Goal: Task Accomplishment & Management: Manage account settings

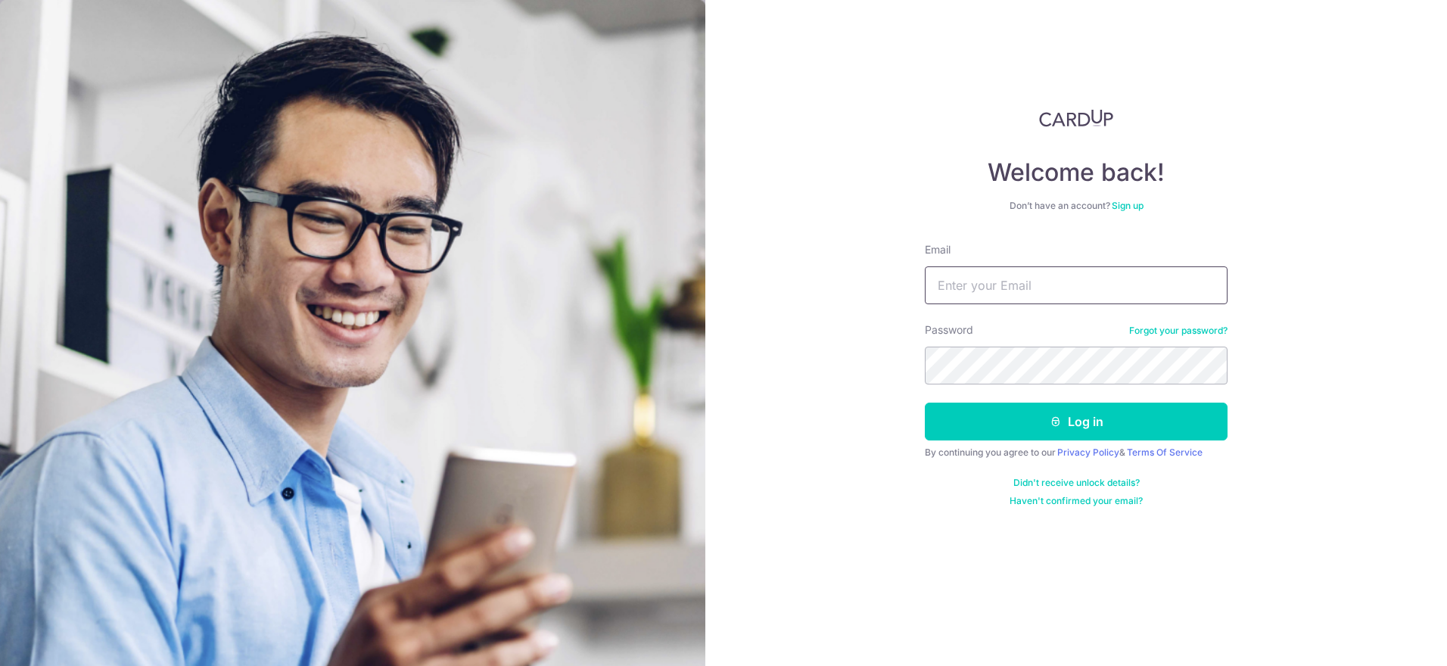
click at [992, 277] on input "Email" at bounding box center [1076, 285] width 303 height 38
type input "[EMAIL_ADDRESS][DOMAIN_NAME]"
drag, startPoint x: 1094, startPoint y: 291, endPoint x: 900, endPoint y: 285, distance: 193.9
click at [900, 285] on div "Welcome back! Don’t have an account? Sign up Email seahcharlene@gmail.com Passw…" at bounding box center [1077, 333] width 742 height 666
click at [994, 287] on input "[EMAIL_ADDRESS][DOMAIN_NAME]" at bounding box center [1076, 285] width 303 height 38
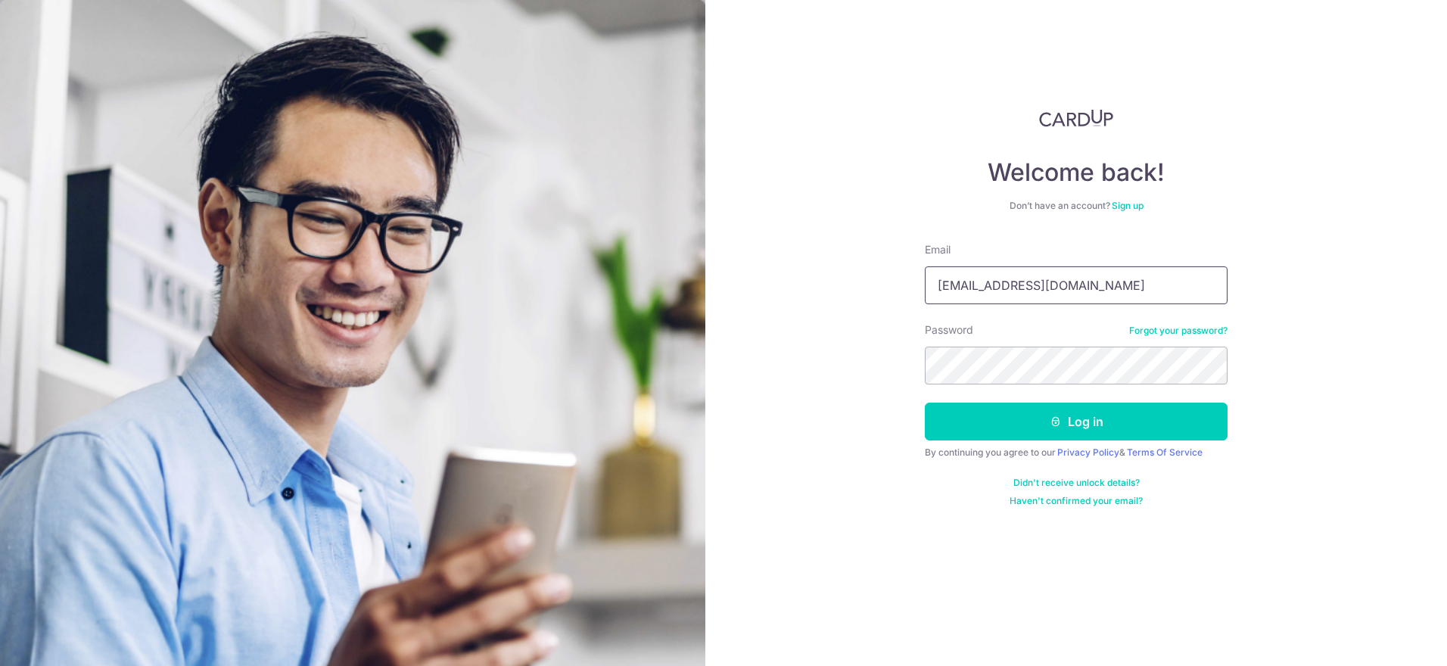
drag, startPoint x: 1126, startPoint y: 280, endPoint x: 659, endPoint y: 310, distance: 468.0
click at [659, 310] on section "Welcome back! Don’t have an account? Sign up Email seahcharlene@gmail.com Passw…" at bounding box center [723, 333] width 1447 height 666
click at [1108, 293] on input "seahcharlene@gmail.com" at bounding box center [1076, 285] width 303 height 38
click at [1011, 428] on button "Log in" at bounding box center [1076, 422] width 303 height 38
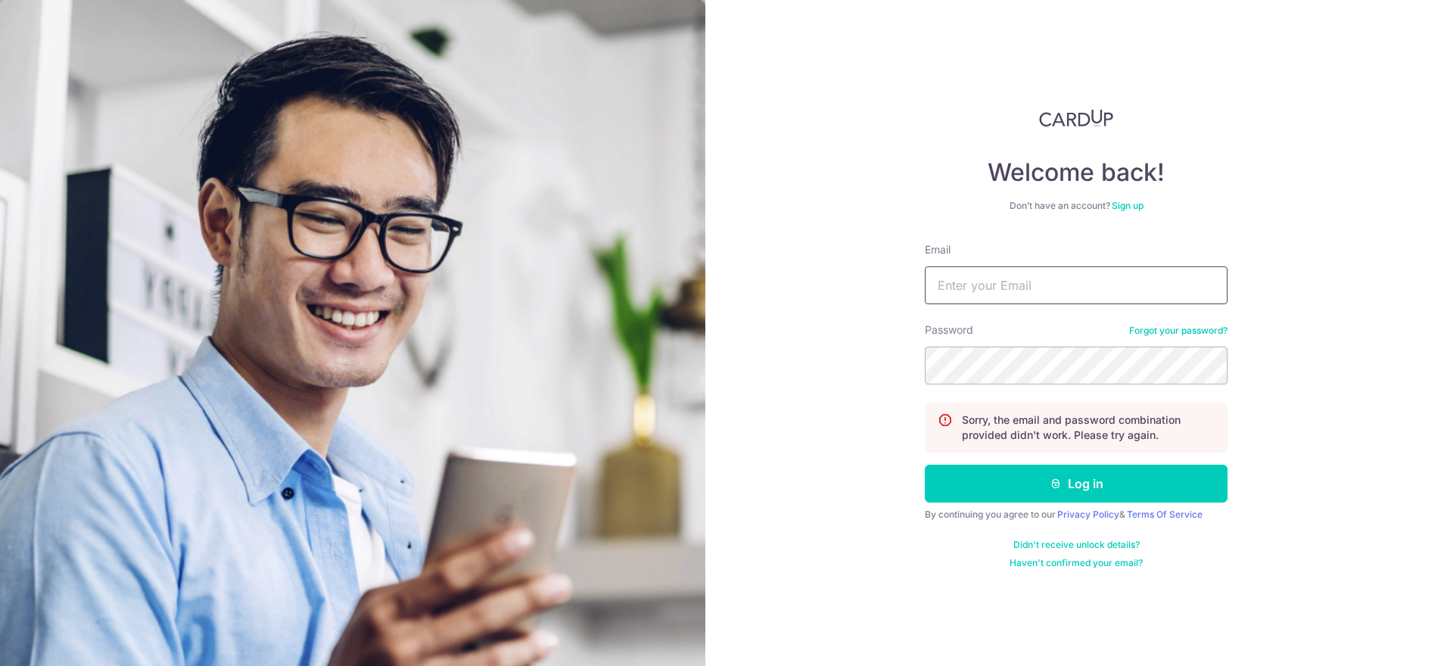
click at [1134, 288] on input "Email" at bounding box center [1076, 285] width 303 height 38
click at [925, 465] on button "Log in" at bounding box center [1076, 484] width 303 height 38
type input "[EMAIL_ADDRESS][DOMAIN_NAME]+"
click at [937, 301] on input "Email" at bounding box center [1076, 285] width 303 height 38
type input "mistedframe01@yahoo.com"
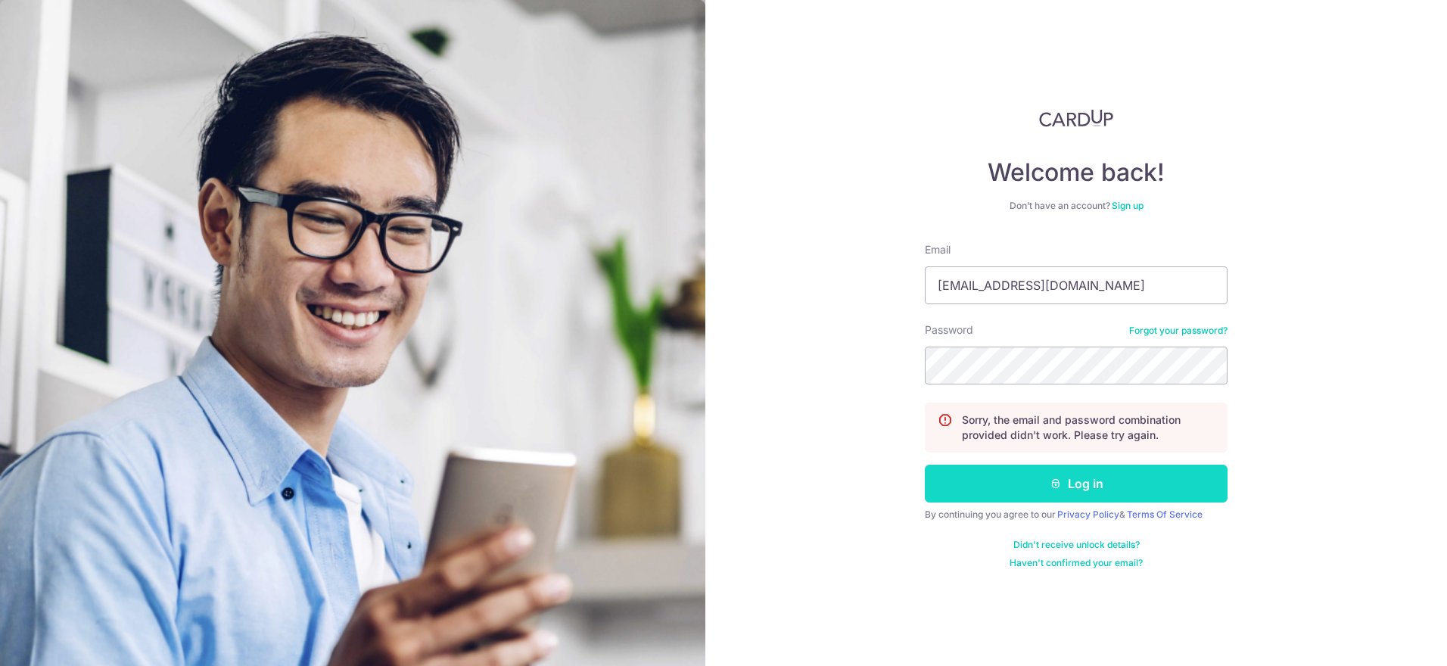
click at [1048, 475] on button "Log in" at bounding box center [1076, 484] width 303 height 38
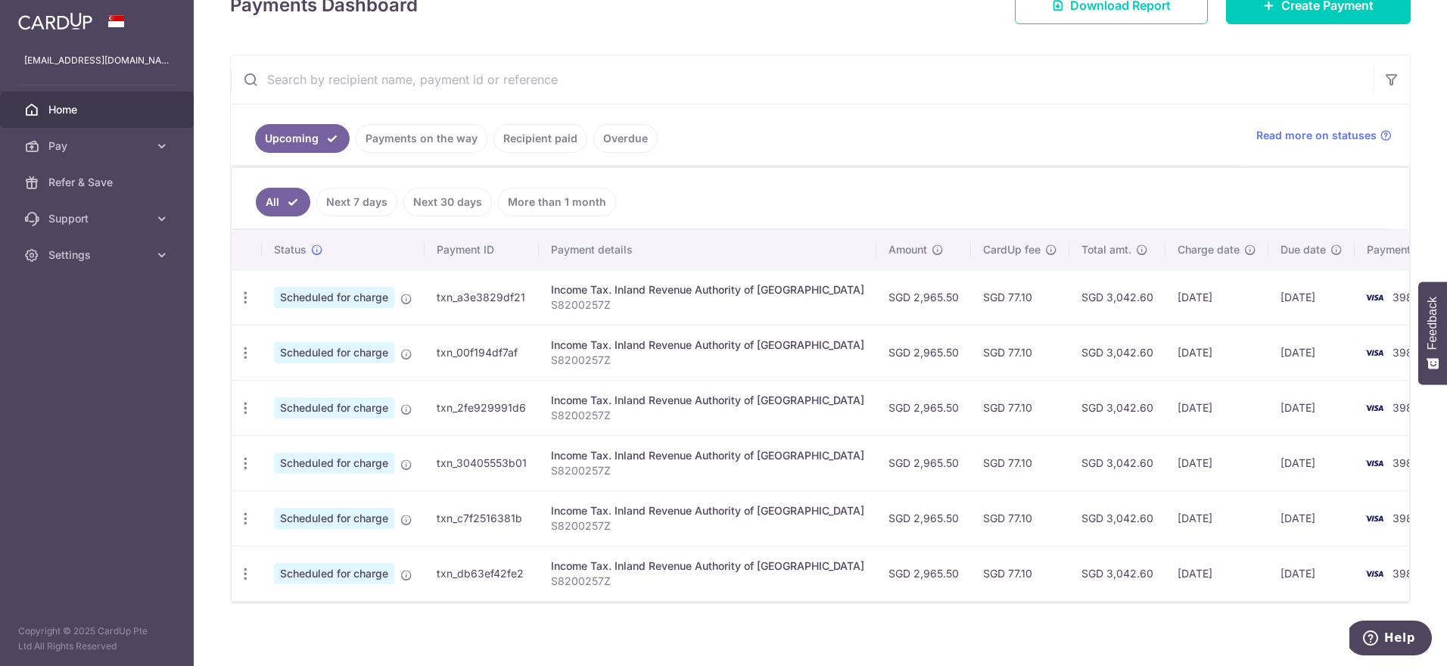
scroll to position [255, 0]
